Goal: Task Accomplishment & Management: Manage account settings

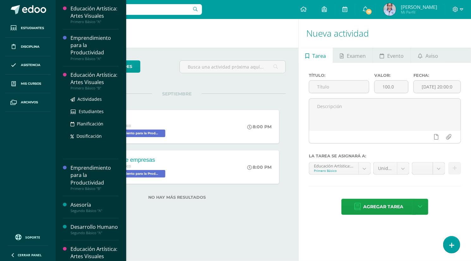
click at [96, 86] on div "Educación Artística: Artes Visuales" at bounding box center [95, 78] width 48 height 15
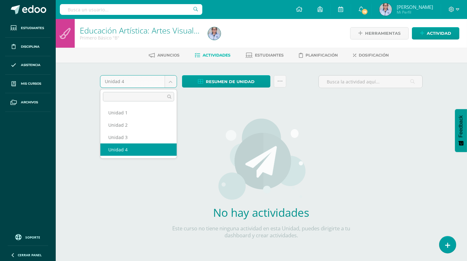
click at [171, 78] on body "Estudiantes Disciplina Asistencia Mis cursos Archivos Soporte Ayuda Reportar un…" at bounding box center [233, 136] width 467 height 272
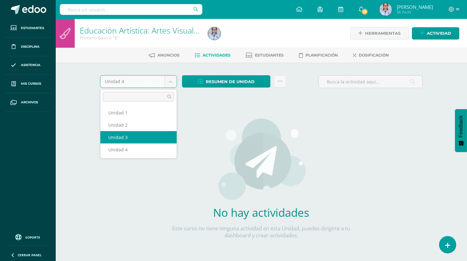
select select "Unidad 3"
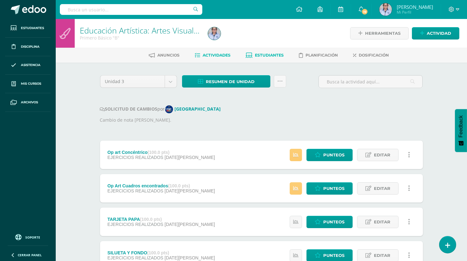
click at [266, 58] on link "Estudiantes" at bounding box center [265, 55] width 38 height 10
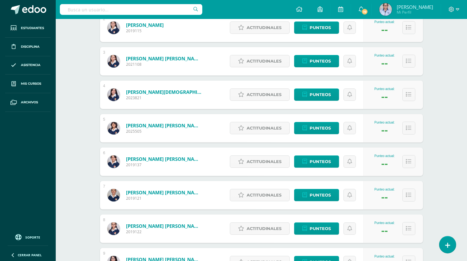
scroll to position [161, 0]
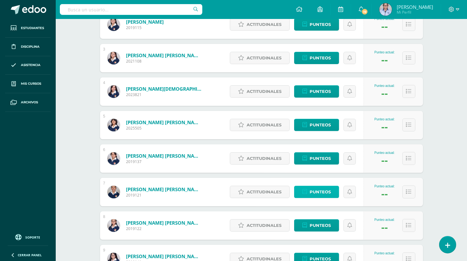
click at [300, 194] on link "Punteos" at bounding box center [316, 192] width 45 height 12
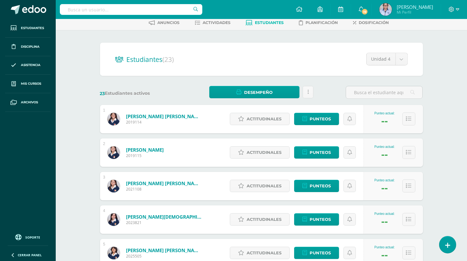
scroll to position [32, 0]
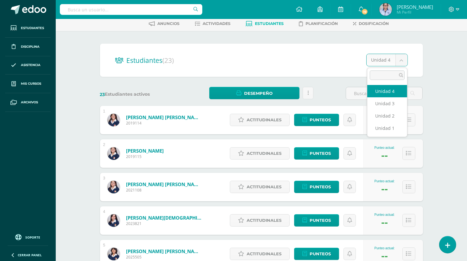
click at [401, 60] on body "Estudiantes Disciplina Asistencia Mis cursos Archivos Soporte Ayuda Reportar un…" at bounding box center [233, 222] width 467 height 508
select select "/dashboard/teacher/section/3721/students/?unit=116120"
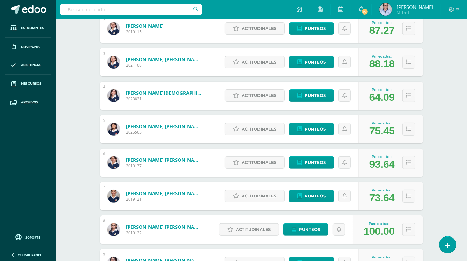
scroll to position [156, 0]
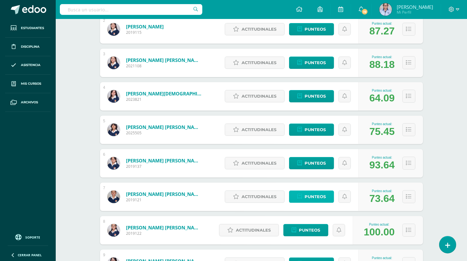
click at [320, 196] on span "Punteos" at bounding box center [314, 197] width 21 height 12
click at [311, 195] on span "Punteos" at bounding box center [314, 197] width 21 height 12
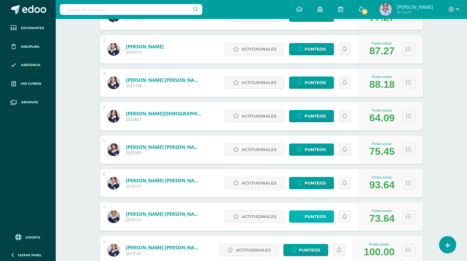
scroll to position [148, 0]
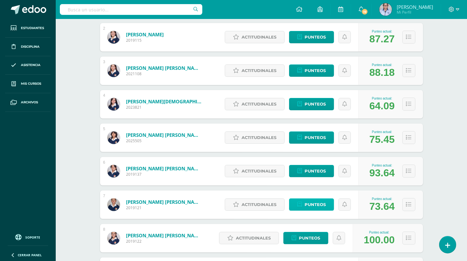
click at [316, 202] on span "Punteos" at bounding box center [314, 205] width 21 height 12
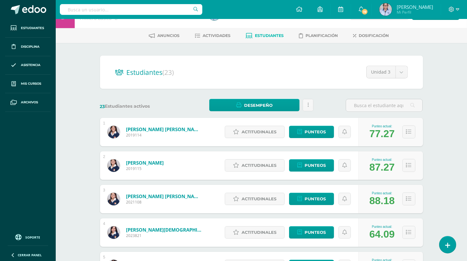
scroll to position [0, 0]
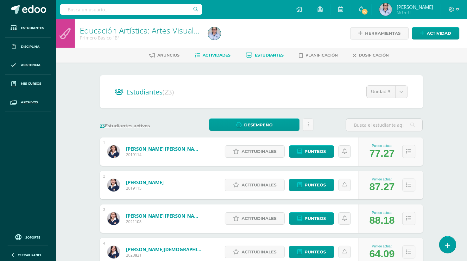
click at [209, 53] on span "Actividades" at bounding box center [217, 55] width 28 height 5
click at [208, 55] on span "Actividades" at bounding box center [217, 55] width 28 height 5
click at [214, 55] on span "Actividades" at bounding box center [217, 55] width 28 height 5
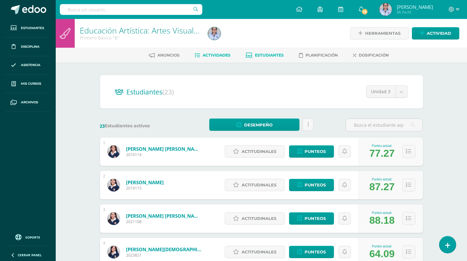
click at [214, 55] on span "Actividades" at bounding box center [217, 55] width 28 height 5
click at [213, 56] on span "Actividades" at bounding box center [217, 55] width 28 height 5
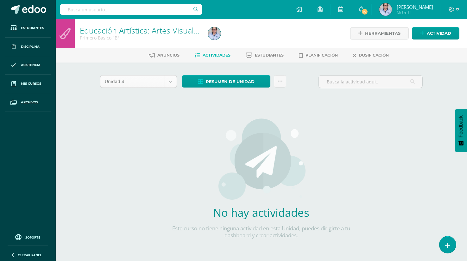
click at [171, 82] on body "Estudiantes Disciplina Asistencia Mis cursos Archivos Soporte Ayuda Reportar un…" at bounding box center [233, 136] width 467 height 272
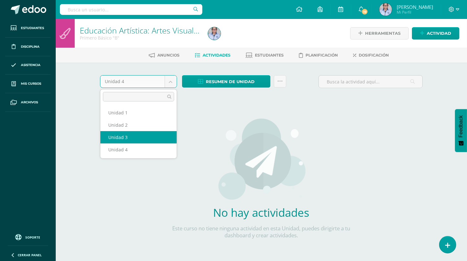
select select "Unidad 3"
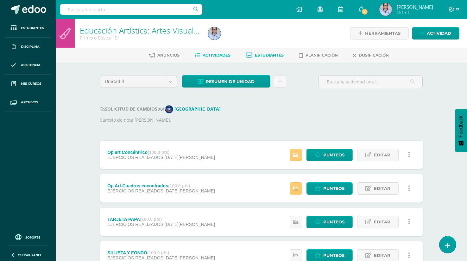
click at [258, 55] on span "Estudiantes" at bounding box center [269, 55] width 29 height 5
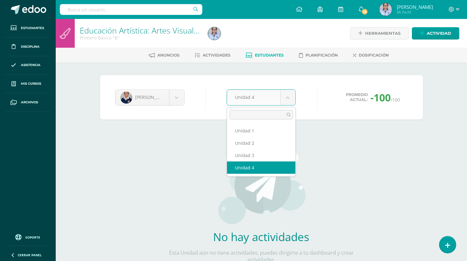
click at [289, 96] on body "Estudiantes Disciplina Asistencia Mis cursos Archivos Soporte Ayuda Reportar un…" at bounding box center [233, 148] width 467 height 296
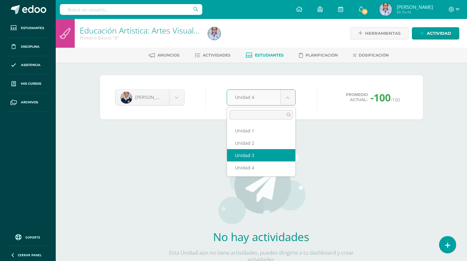
select select "Unidad 3"
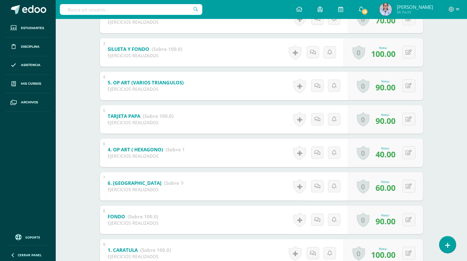
scroll to position [178, 0]
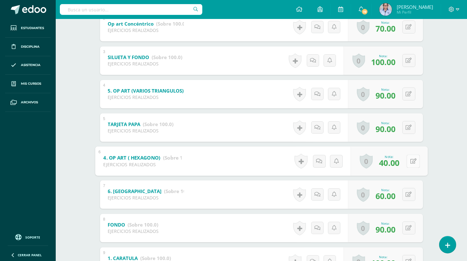
click at [407, 162] on button at bounding box center [412, 161] width 13 height 13
type input "100"
click at [393, 166] on link at bounding box center [396, 163] width 13 height 13
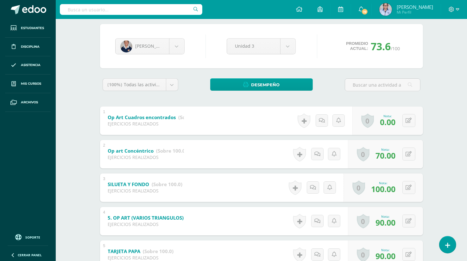
scroll to position [46, 0]
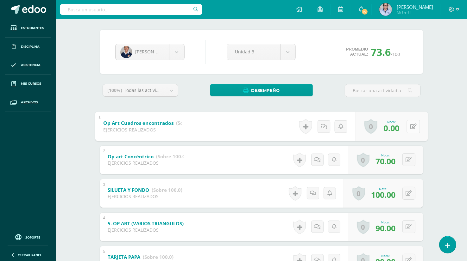
click at [406, 127] on button at bounding box center [412, 126] width 13 height 13
type input "40"
click at [396, 129] on icon at bounding box center [396, 128] width 6 height 5
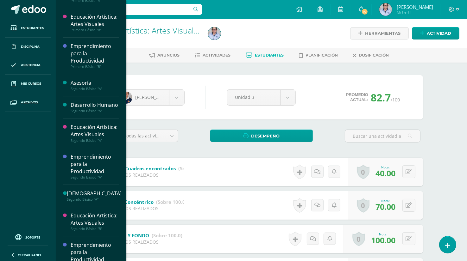
scroll to position [57, 0]
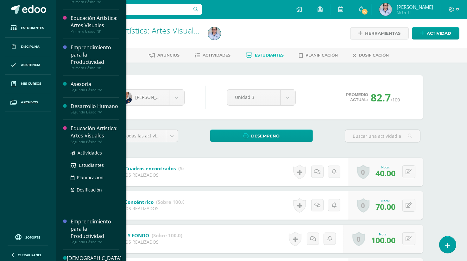
click at [90, 140] on div "Educación Artística: Artes Visuales" at bounding box center [95, 132] width 48 height 15
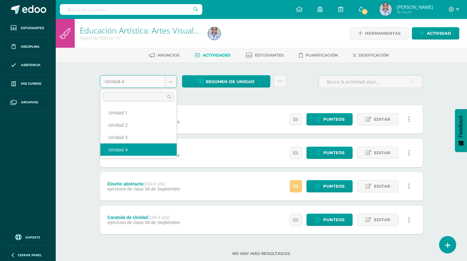
click at [169, 84] on body "Estudiantes Disciplina Asistencia Mis cursos Archivos Soporte Ayuda Reportar un…" at bounding box center [233, 138] width 467 height 276
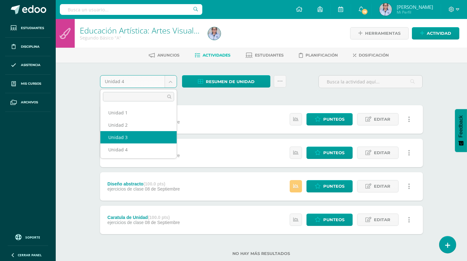
select select "Unidad 3"
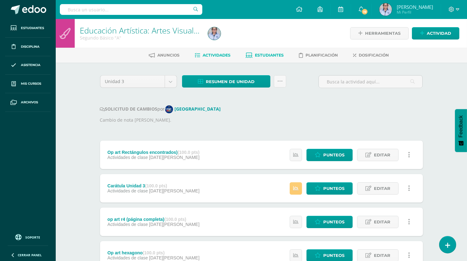
click at [273, 54] on span "Estudiantes" at bounding box center [269, 55] width 29 height 5
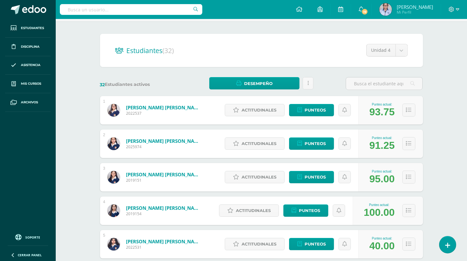
scroll to position [8, 0]
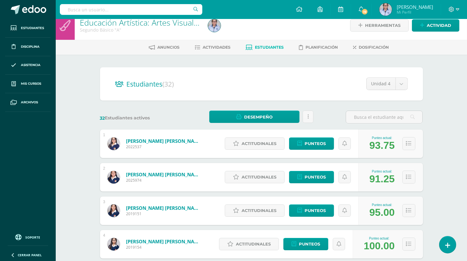
click at [385, 141] on div "93.75" at bounding box center [381, 146] width 25 height 12
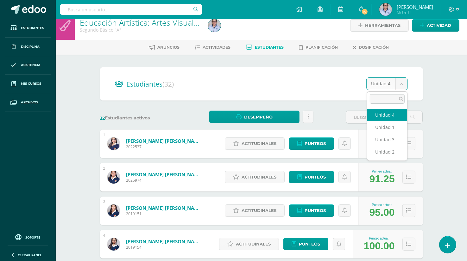
select select "/dashboard/teacher/section/3742/students/?unit=116267"
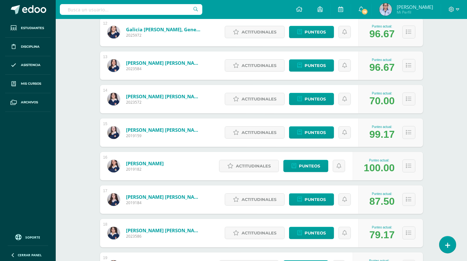
scroll to position [497, 0]
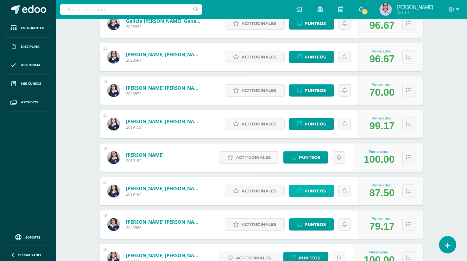
click at [320, 190] on span "Punteos" at bounding box center [314, 191] width 21 height 12
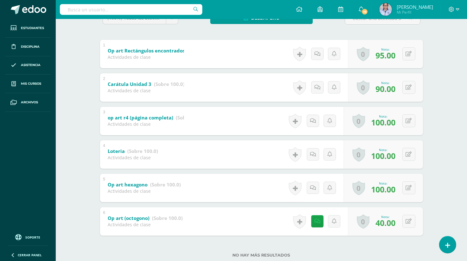
scroll to position [134, 0]
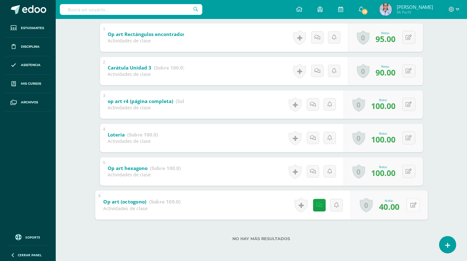
click at [410, 205] on icon at bounding box center [413, 204] width 6 height 5
type input "100"
click at [397, 207] on icon at bounding box center [396, 207] width 6 height 5
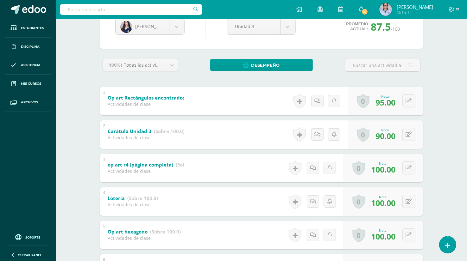
scroll to position [0, 0]
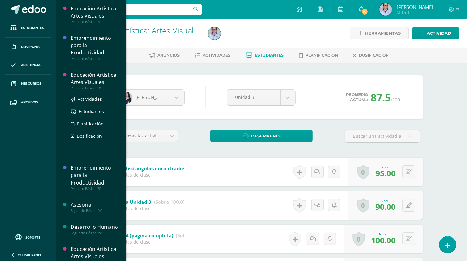
click at [93, 86] on div "Educación Artística: Artes Visuales" at bounding box center [95, 78] width 48 height 15
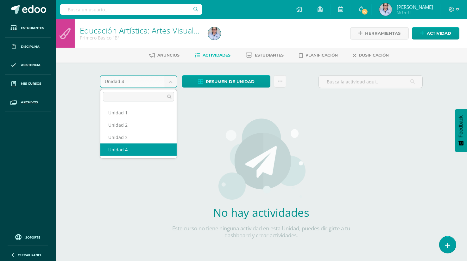
click at [173, 79] on body "Estudiantes Disciplina Asistencia Mis cursos Archivos Soporte Ayuda Reportar un…" at bounding box center [233, 136] width 467 height 272
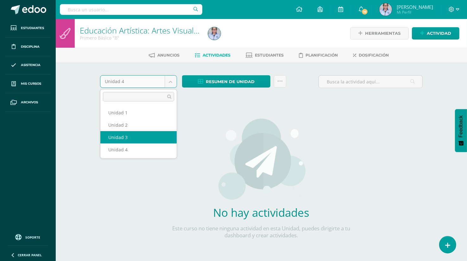
select select "Unidad 3"
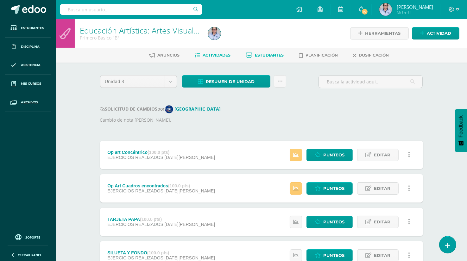
click at [269, 55] on span "Estudiantes" at bounding box center [269, 55] width 29 height 5
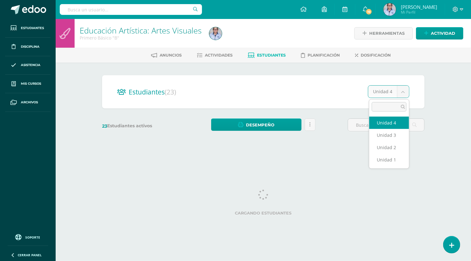
click at [403, 90] on body "Estudiantes Disciplina Asistencia Mis cursos Archivos Soporte Ayuda Reportar un…" at bounding box center [235, 75] width 471 height 150
select select "/dashboard/teacher/section/3721/students/?unit=116120"
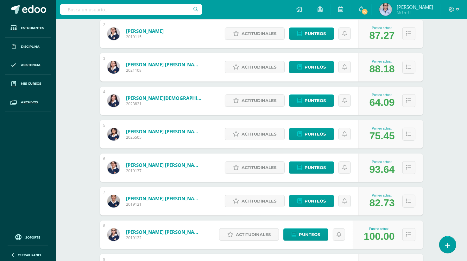
scroll to position [151, 0]
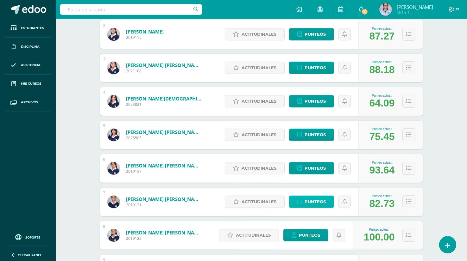
click at [309, 202] on span "Punteos" at bounding box center [314, 202] width 21 height 12
click at [305, 200] on span "Punteos" at bounding box center [314, 202] width 21 height 12
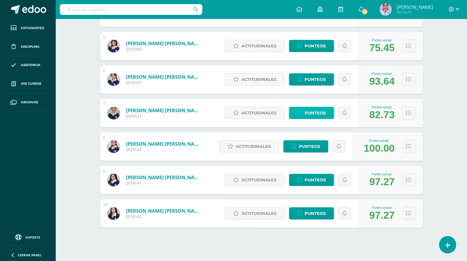
scroll to position [239, 0]
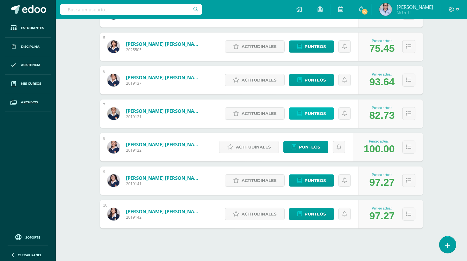
click at [317, 113] on span "Punteos" at bounding box center [314, 114] width 21 height 12
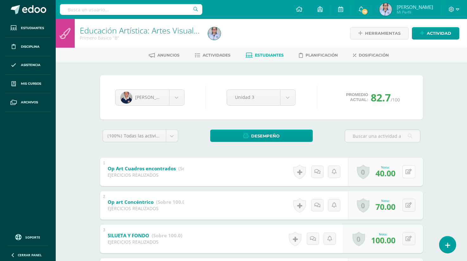
click at [409, 171] on button at bounding box center [408, 171] width 13 height 13
click at [398, 174] on icon at bounding box center [396, 173] width 6 height 5
click at [407, 174] on button at bounding box center [412, 171] width 13 height 13
type input "80"
click at [393, 174] on link at bounding box center [396, 174] width 13 height 13
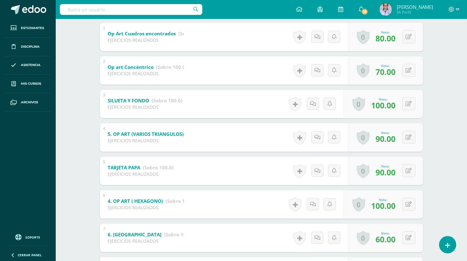
scroll to position [139, 0]
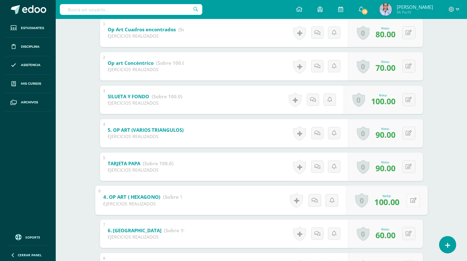
click at [409, 201] on button at bounding box center [412, 200] width 13 height 13
type input "90"
click at [395, 203] on icon at bounding box center [396, 202] width 6 height 5
